Goal: Check status: Check status

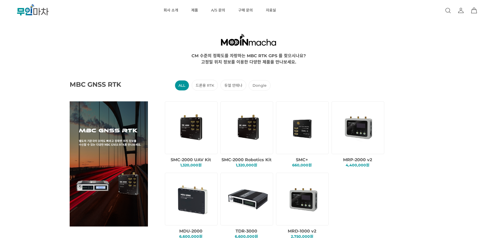
click at [462, 11] on icon at bounding box center [460, 12] width 5 height 2
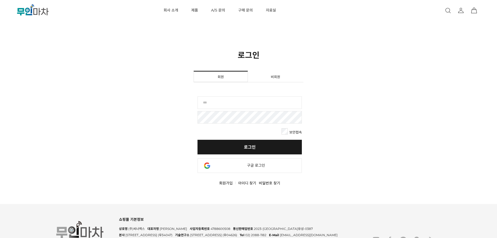
click at [232, 102] on input "text" at bounding box center [249, 102] width 104 height 13
type input "******"
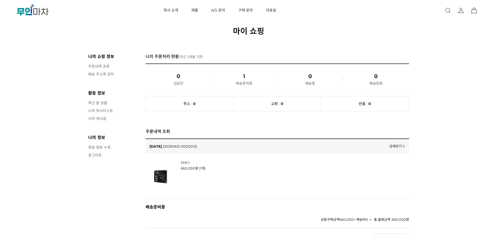
click at [393, 146] on link "상세보기" at bounding box center [396, 145] width 15 height 5
